Goal: Find specific page/section: Find specific page/section

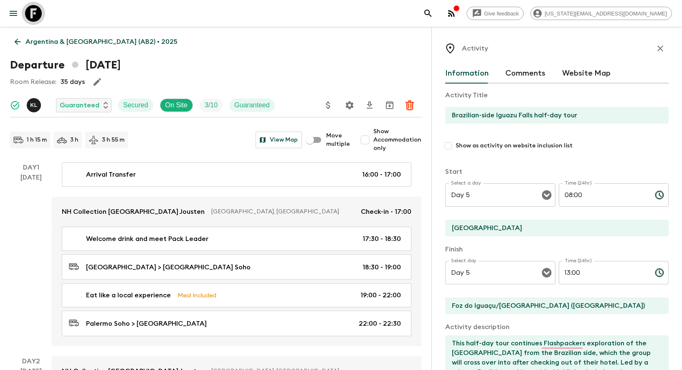
click at [40, 15] on icon at bounding box center [33, 13] width 17 height 17
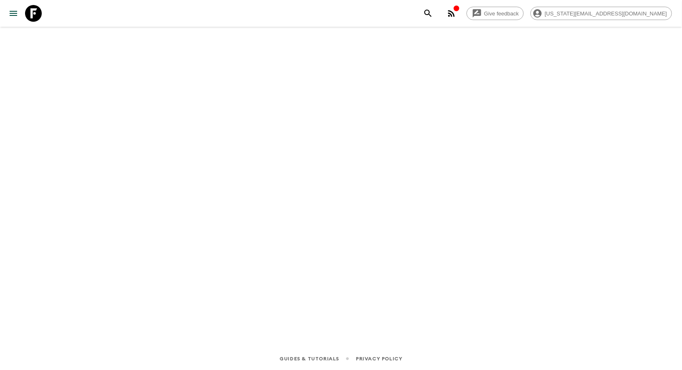
click at [32, 15] on icon at bounding box center [33, 13] width 17 height 17
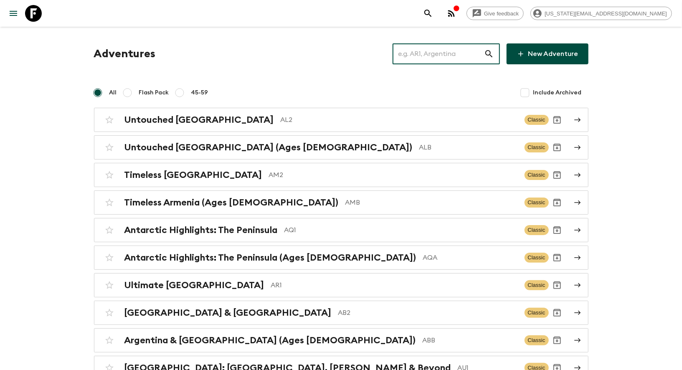
click at [453, 49] on input "text" at bounding box center [439, 53] width 92 height 23
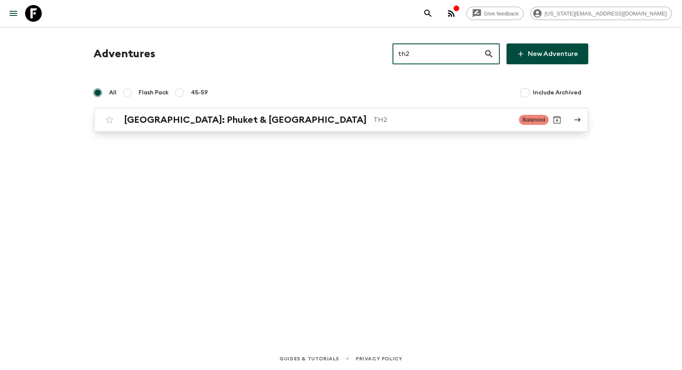
type input "th2"
click at [202, 117] on h2 "Thailand: Phuket & Andaman Coast" at bounding box center [246, 120] width 243 height 11
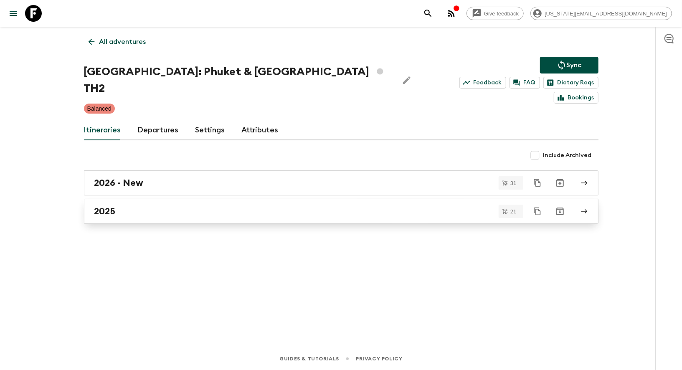
click at [97, 206] on h2 "2025" at bounding box center [104, 211] width 21 height 11
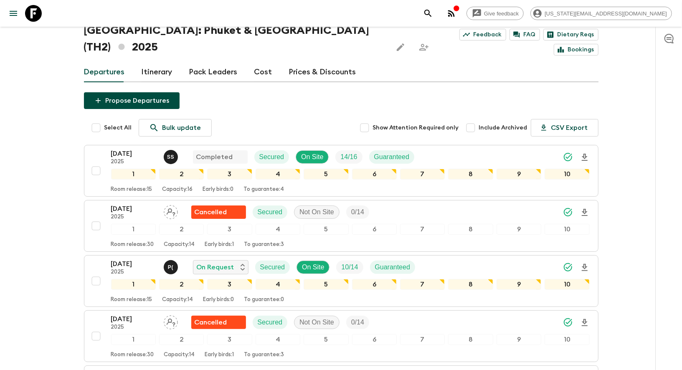
scroll to position [26, 0]
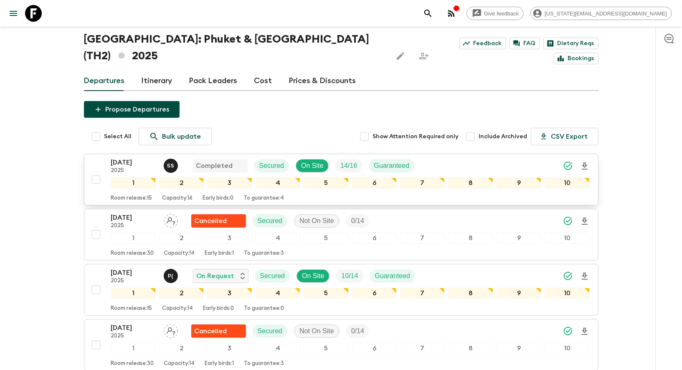
click at [111, 158] on p "11 Sep 2025" at bounding box center [134, 163] width 46 height 10
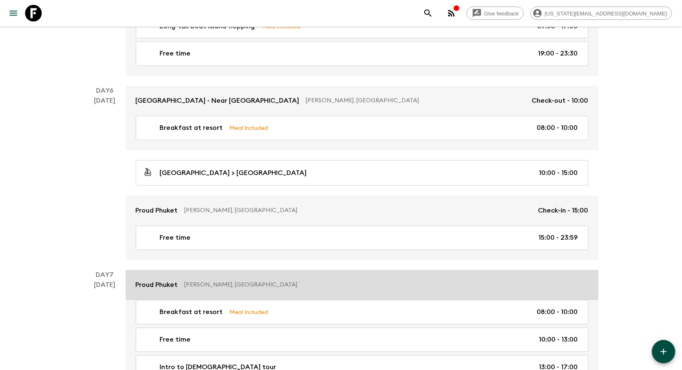
scroll to position [972, 0]
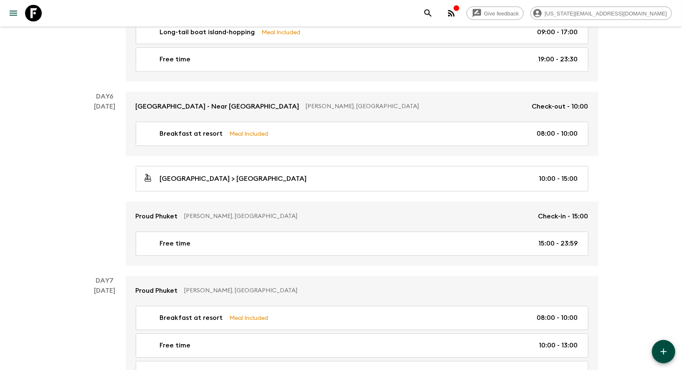
click at [457, 8] on icon "button" at bounding box center [452, 13] width 10 height 10
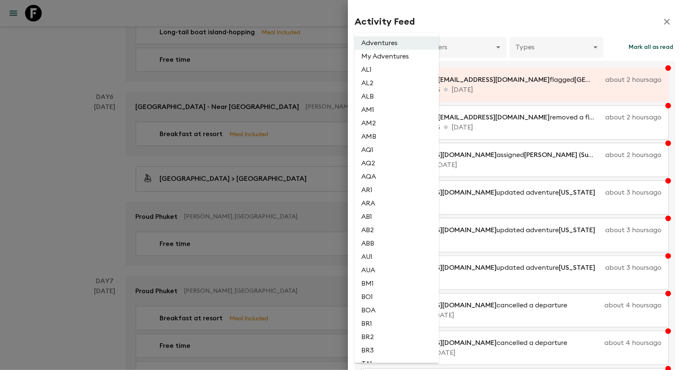
scroll to position [1776, 0]
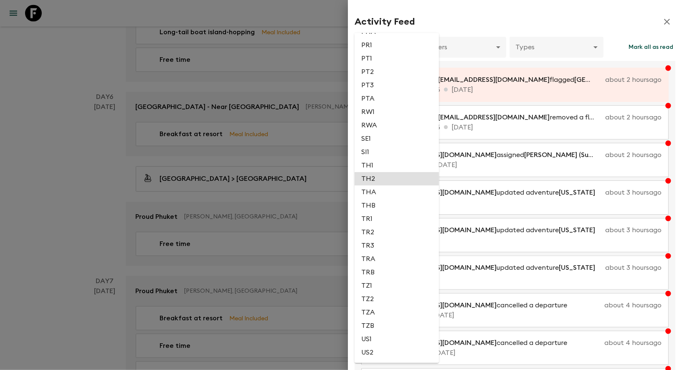
click at [375, 186] on li "TH2" at bounding box center [397, 178] width 84 height 13
type input "55f8b119-4f19-4e1b-95ad-7d4f8eb068a8"
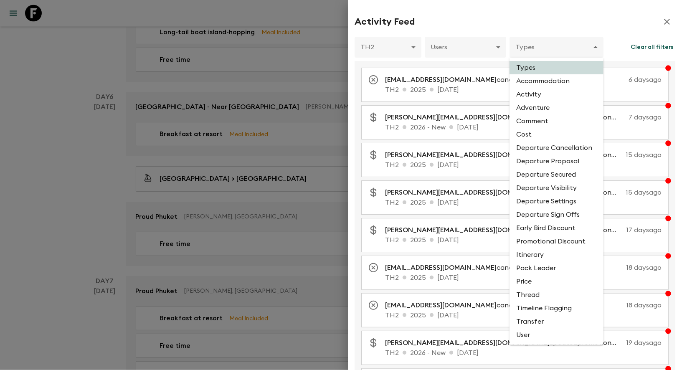
click at [528, 83] on li "Accommodation" at bounding box center [557, 80] width 94 height 13
type input "ACCOMMODATION"
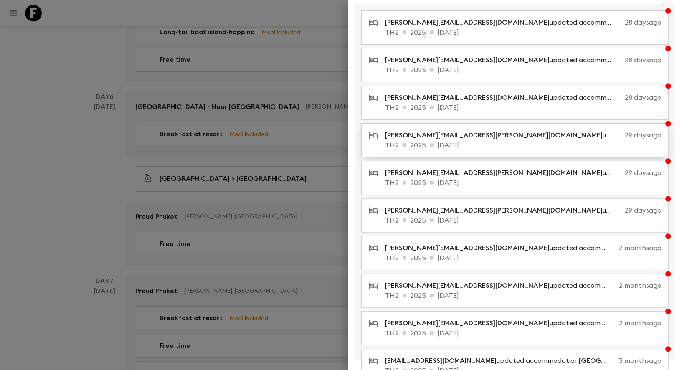
scroll to position [86, 0]
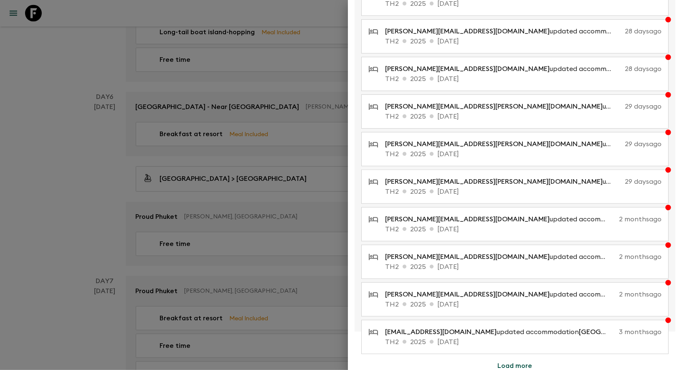
click at [506, 360] on button "Load more" at bounding box center [515, 366] width 55 height 17
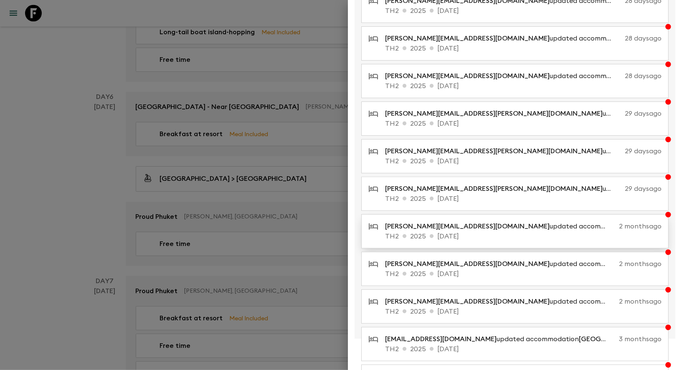
scroll to position [79, 0]
click at [501, 232] on p "TH2 2025 11 Sep 2025" at bounding box center [523, 237] width 277 height 10
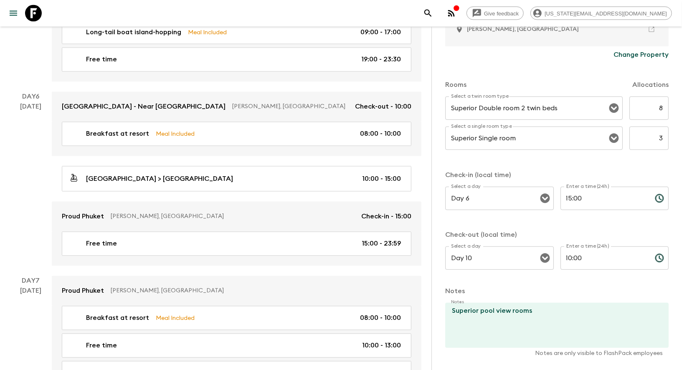
scroll to position [258, 0]
